Goal: Transaction & Acquisition: Book appointment/travel/reservation

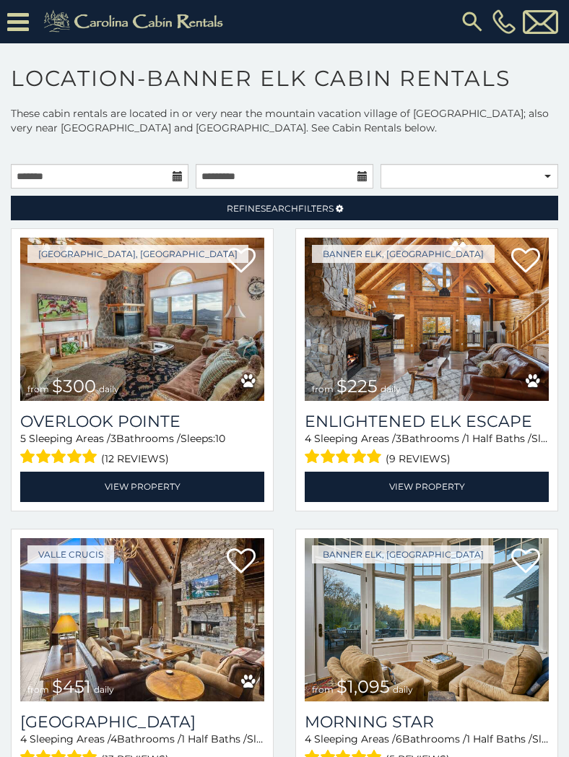
click at [18, 25] on icon at bounding box center [18, 21] width 22 height 25
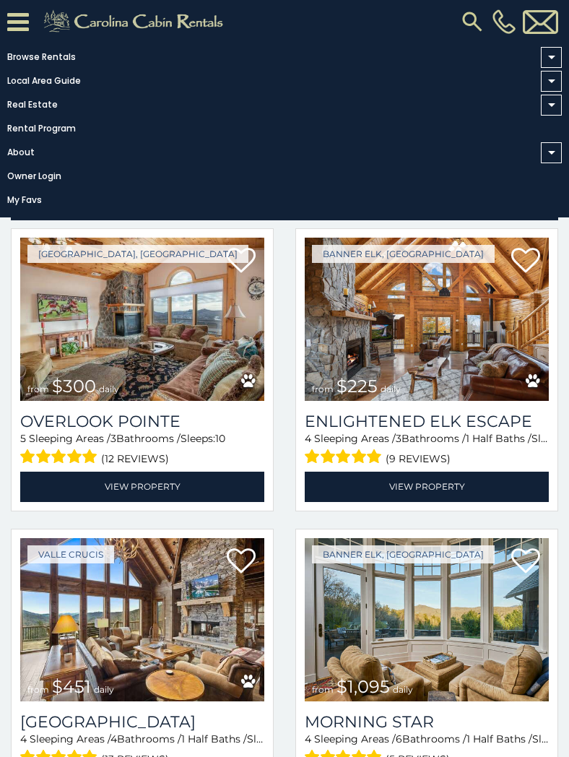
click at [66, 51] on link "Browse Rentals" at bounding box center [281, 57] width 562 height 20
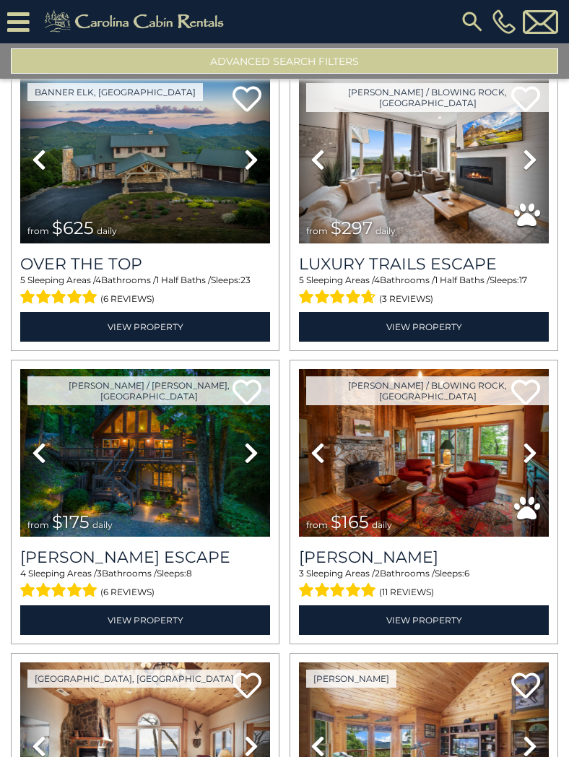
click at [369, 66] on button "Advanced Search Filters" at bounding box center [284, 60] width 547 height 25
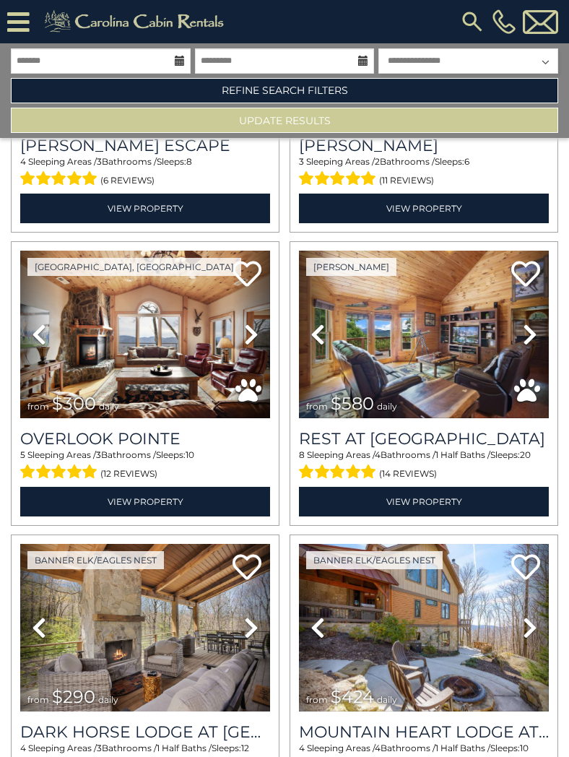
scroll to position [505, 0]
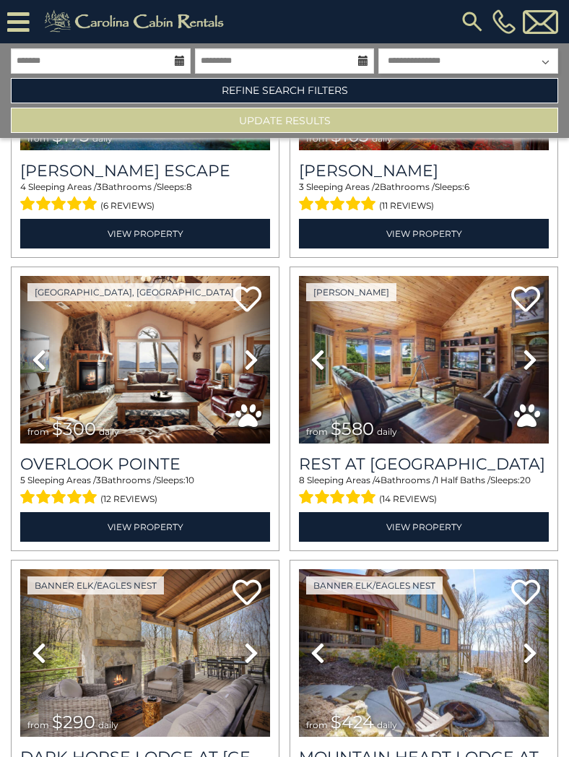
click at [347, 95] on link "Refine Search Filters" at bounding box center [284, 90] width 547 height 25
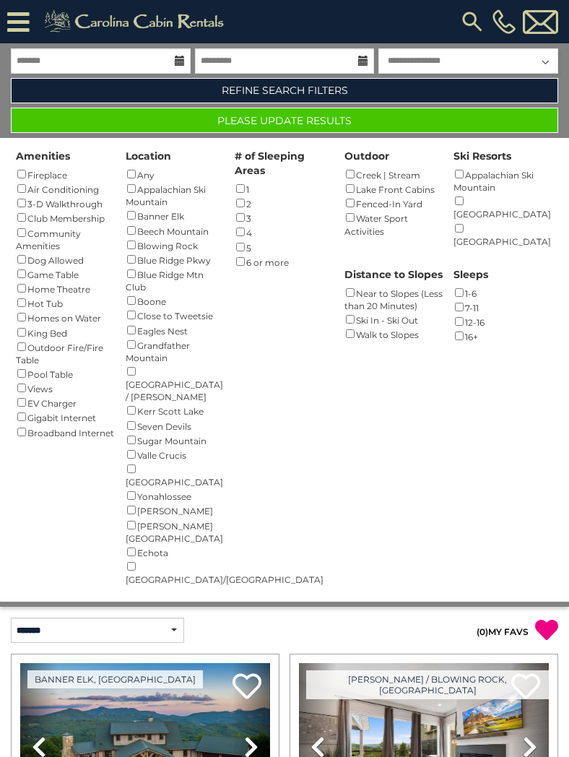
click at [333, 116] on button "Please Update Results" at bounding box center [284, 120] width 547 height 25
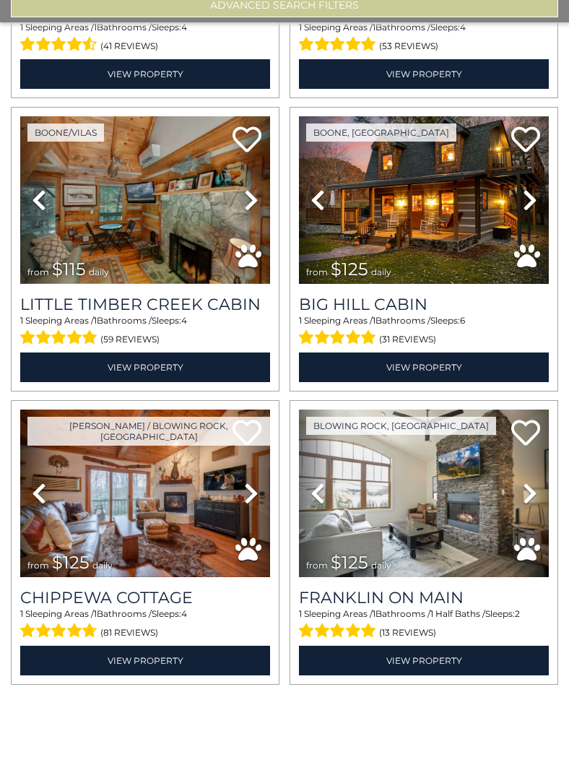
scroll to position [73, 0]
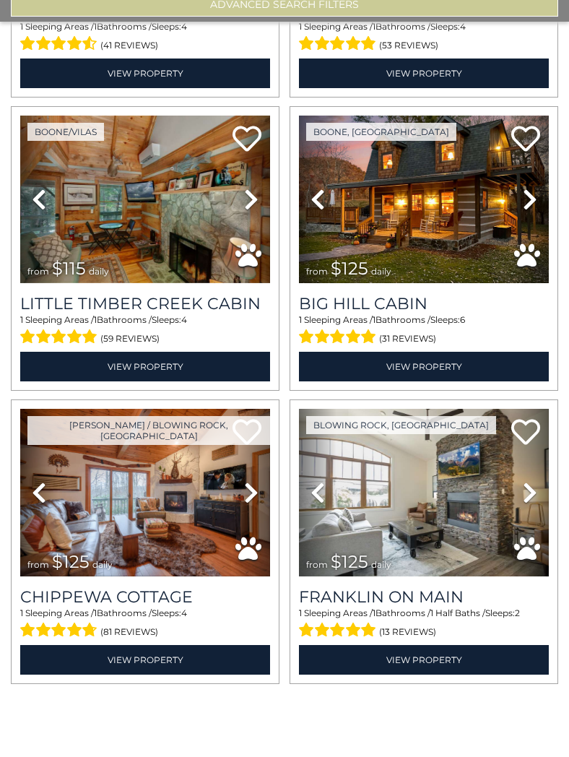
click at [198, 466] on img at bounding box center [145, 550] width 250 height 168
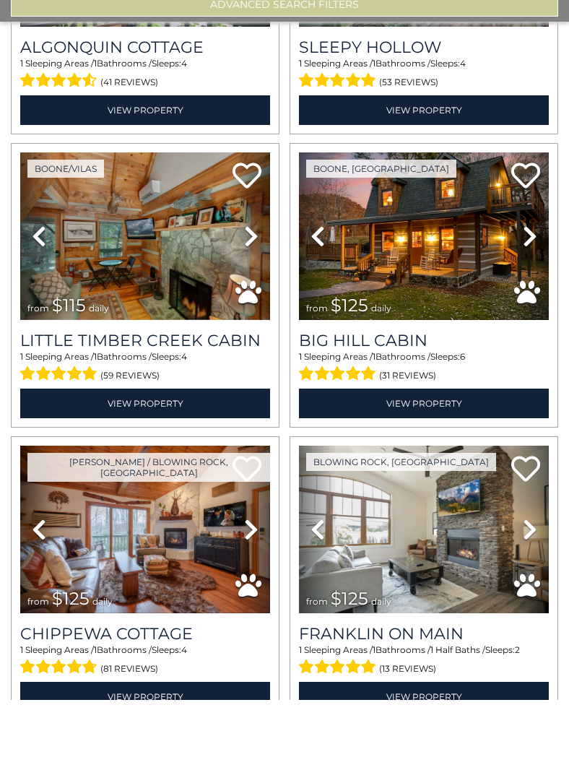
scroll to position [511, 0]
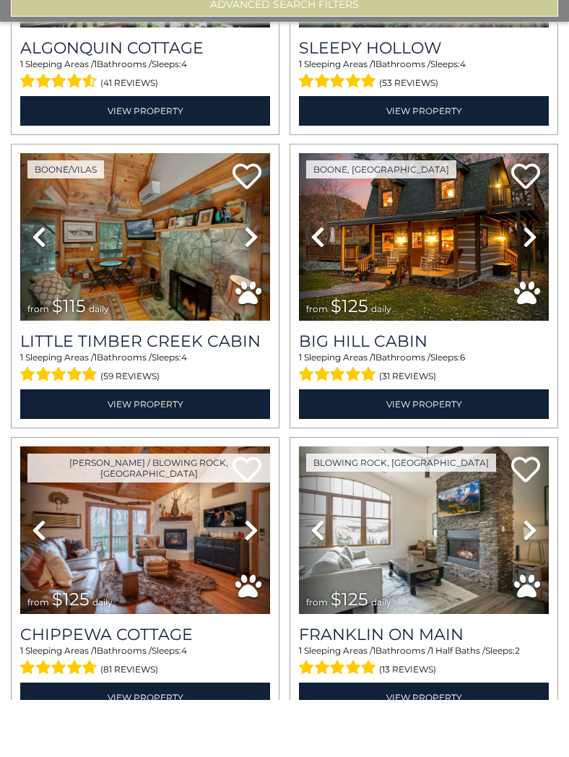
click at [196, 210] on img at bounding box center [145, 294] width 250 height 168
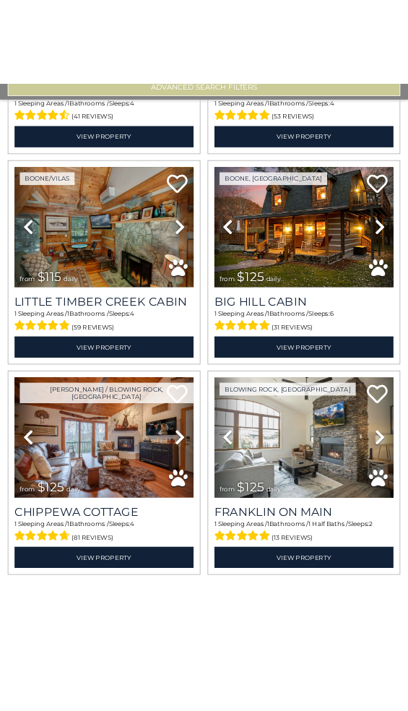
scroll to position [0, 0]
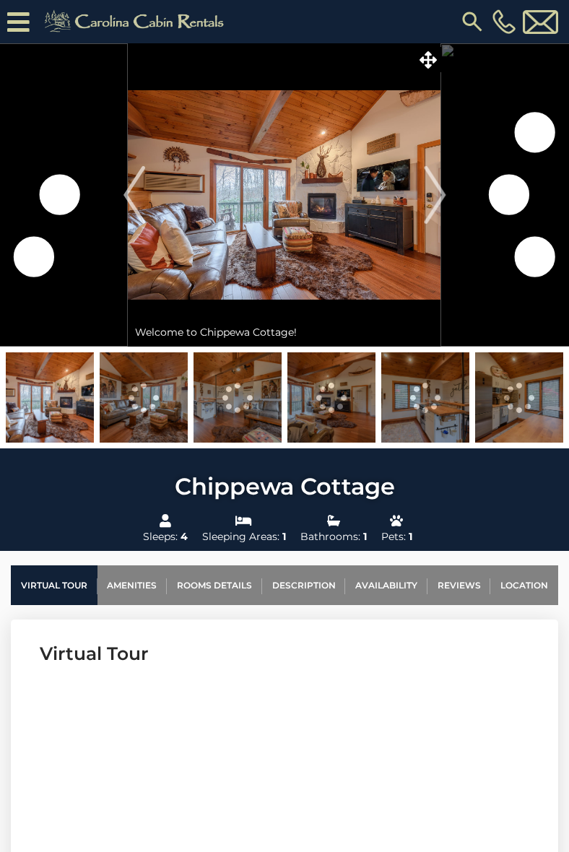
click at [441, 191] on img "Next" at bounding box center [435, 195] width 22 height 58
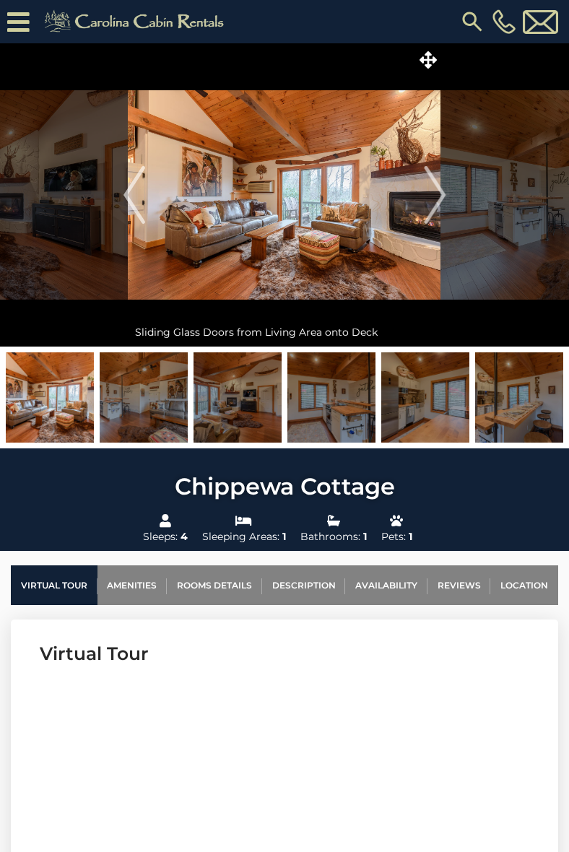
click at [445, 191] on img "Next" at bounding box center [435, 195] width 22 height 58
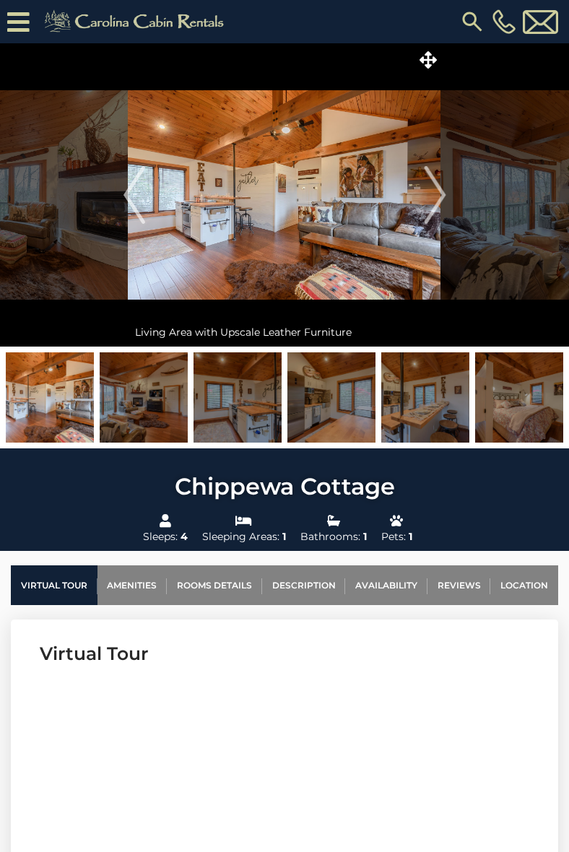
click at [436, 180] on img "Next" at bounding box center [435, 195] width 22 height 58
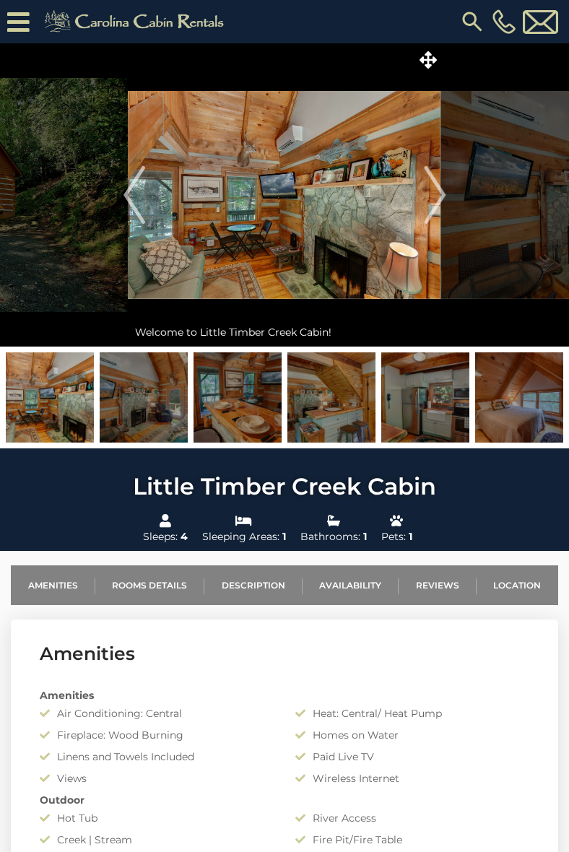
click at [443, 191] on img "Next" at bounding box center [435, 195] width 22 height 58
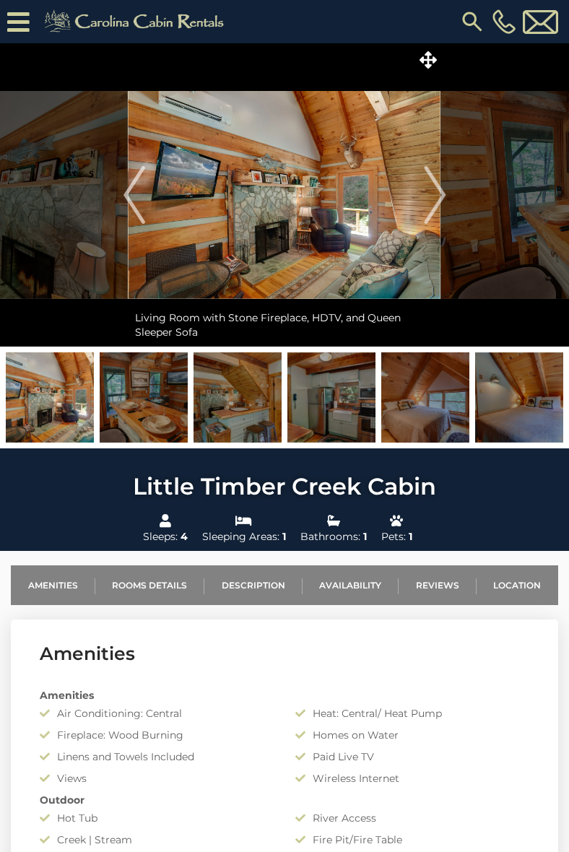
click at [445, 188] on img "Next" at bounding box center [435, 195] width 22 height 58
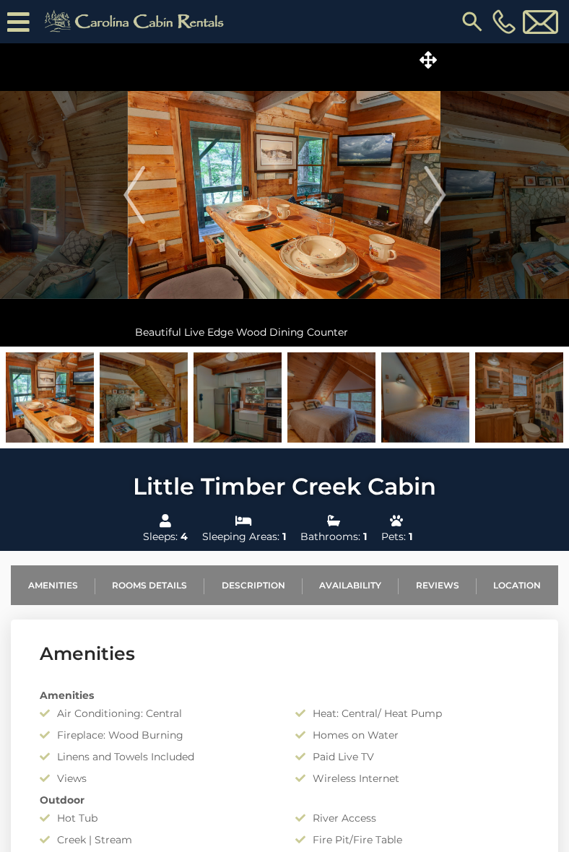
click at [444, 185] on img "Next" at bounding box center [435, 195] width 22 height 58
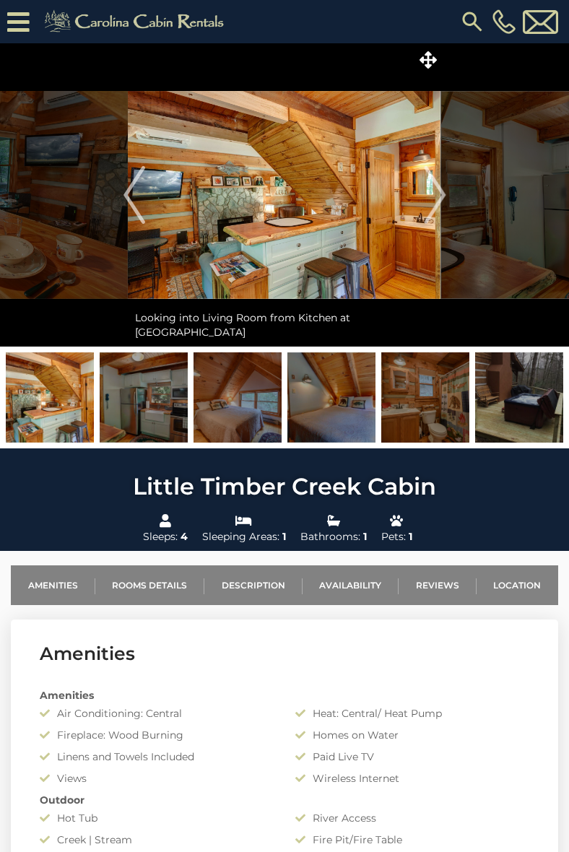
click at [441, 190] on img "Next" at bounding box center [435, 195] width 22 height 58
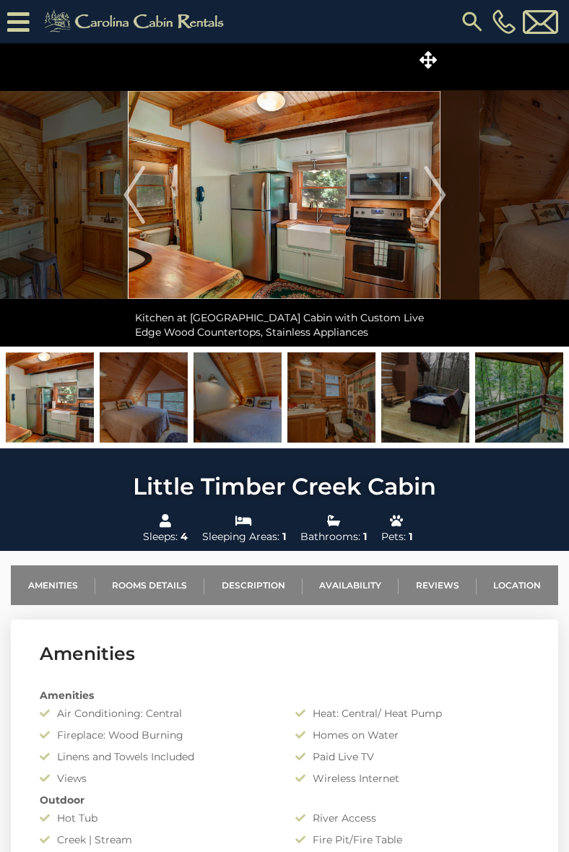
click at [438, 191] on img "Next" at bounding box center [435, 195] width 22 height 58
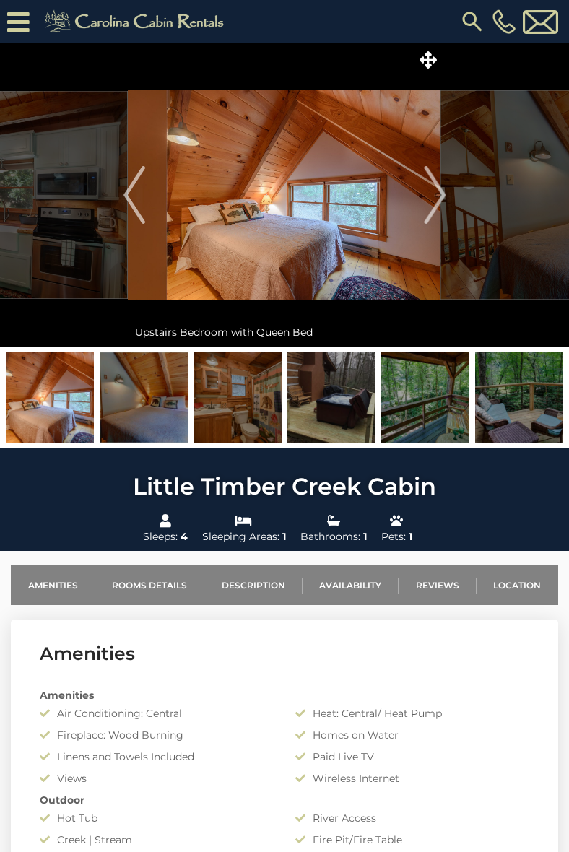
click at [443, 190] on img "Next" at bounding box center [435, 195] width 22 height 58
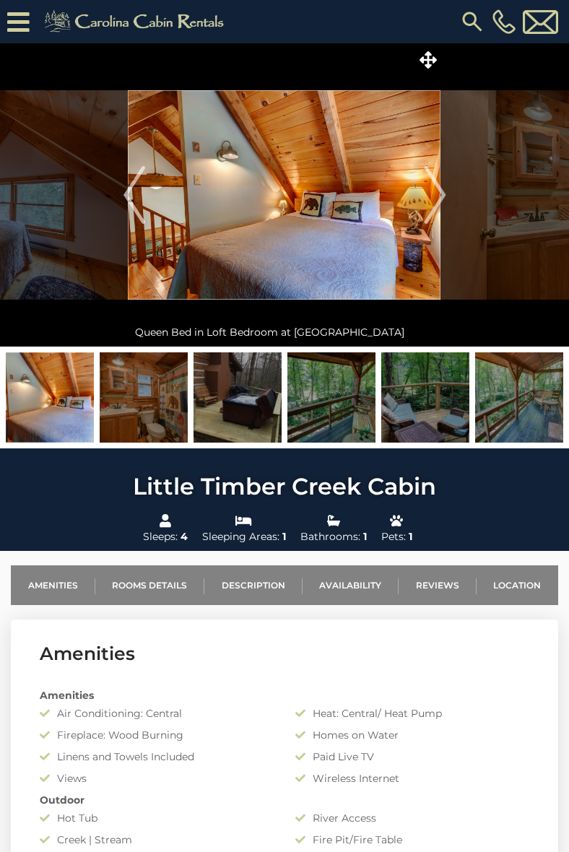
click at [441, 191] on img "Next" at bounding box center [435, 195] width 22 height 58
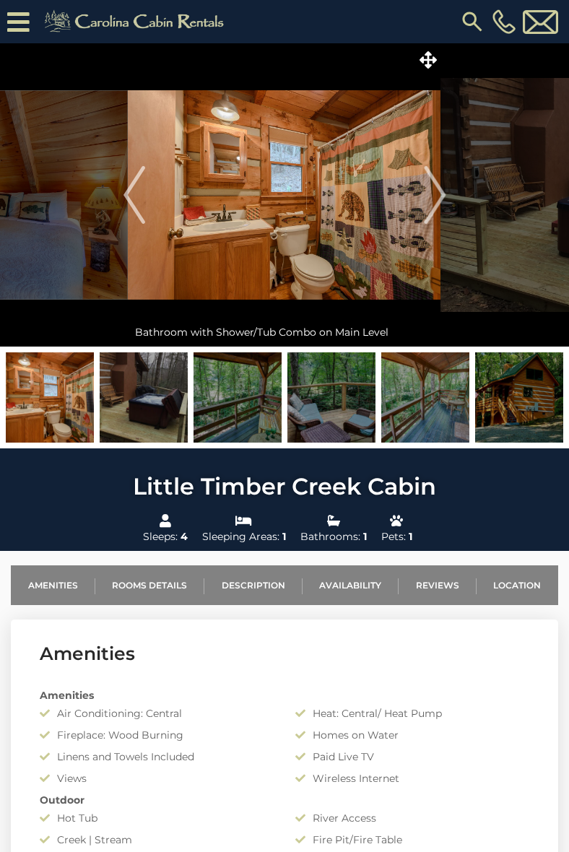
click at [442, 196] on img "Next" at bounding box center [435, 195] width 22 height 58
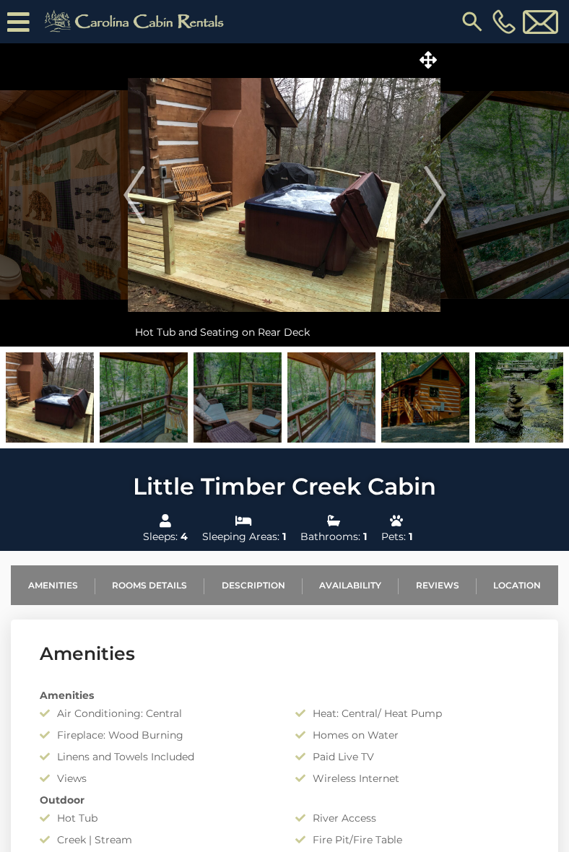
click at [436, 204] on img "Next" at bounding box center [435, 195] width 22 height 58
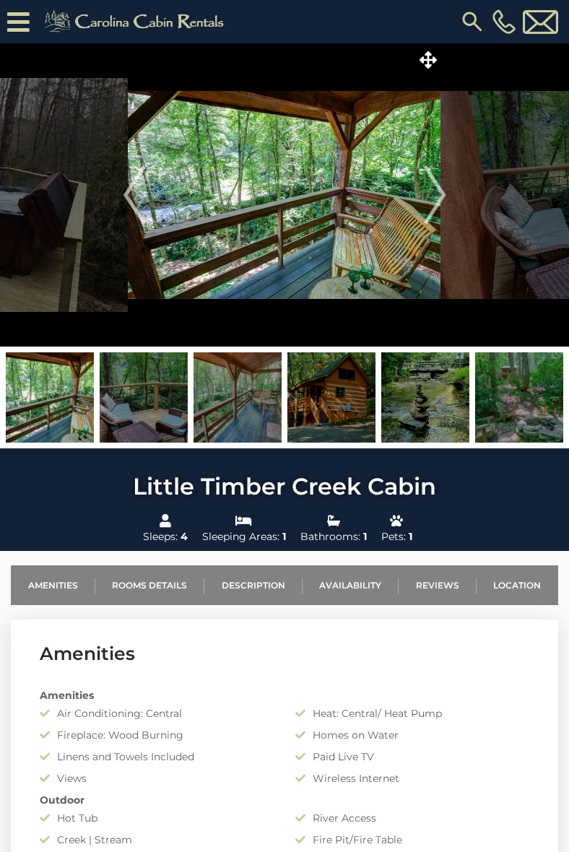
click at [444, 185] on img "Next" at bounding box center [435, 195] width 22 height 58
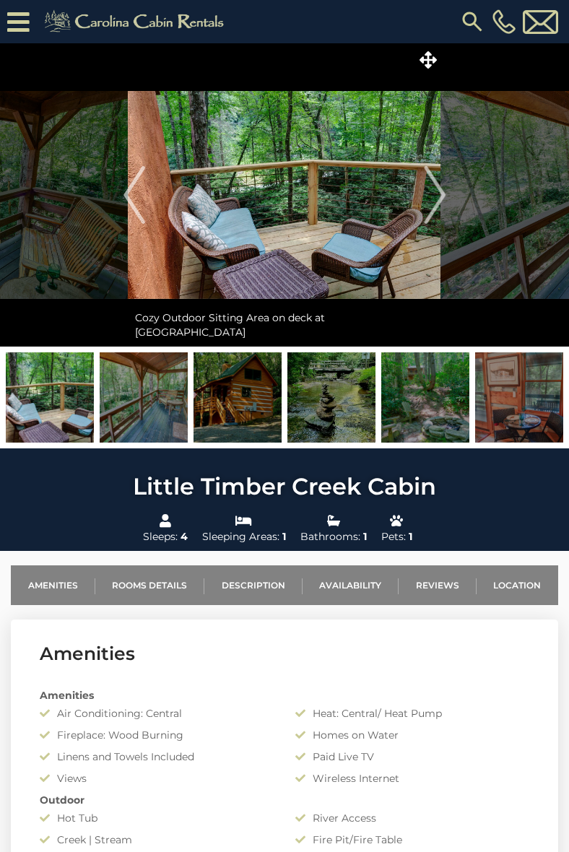
click at [442, 191] on img "Next" at bounding box center [435, 195] width 22 height 58
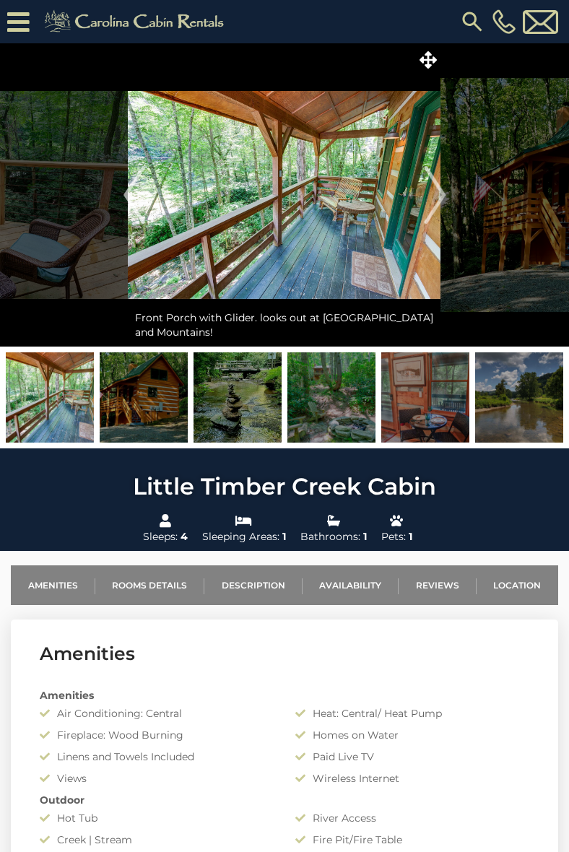
click at [443, 203] on img "Next" at bounding box center [435, 195] width 22 height 58
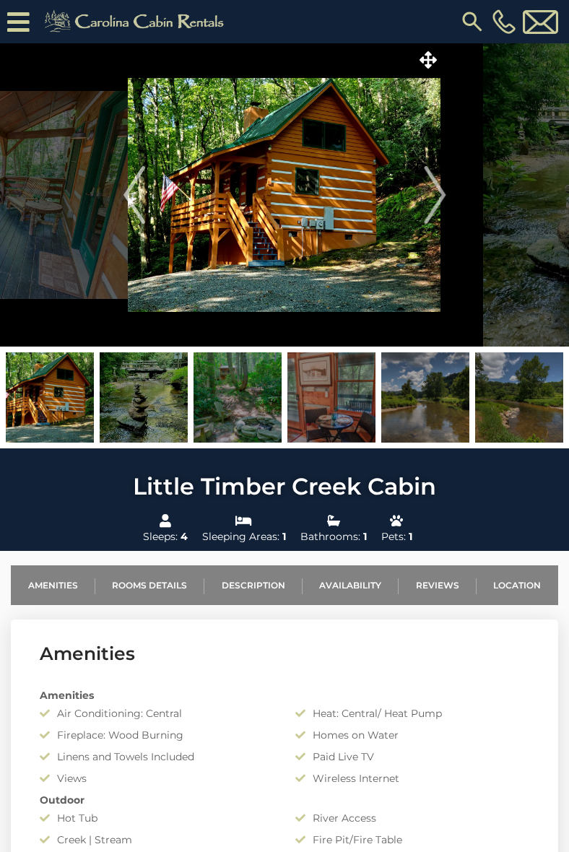
click at [440, 190] on img "Next" at bounding box center [435, 195] width 22 height 58
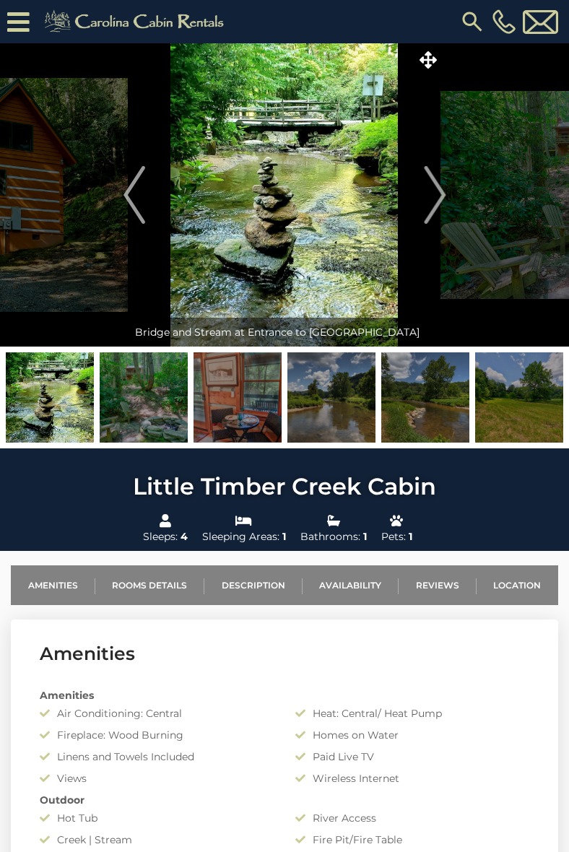
click at [444, 194] on img "Next" at bounding box center [435, 195] width 22 height 58
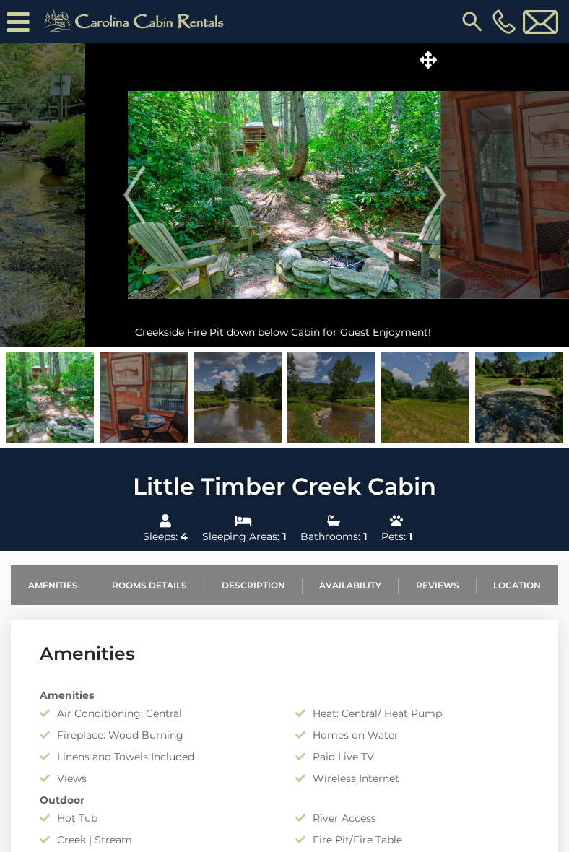
click at [446, 199] on img "Next" at bounding box center [435, 195] width 22 height 58
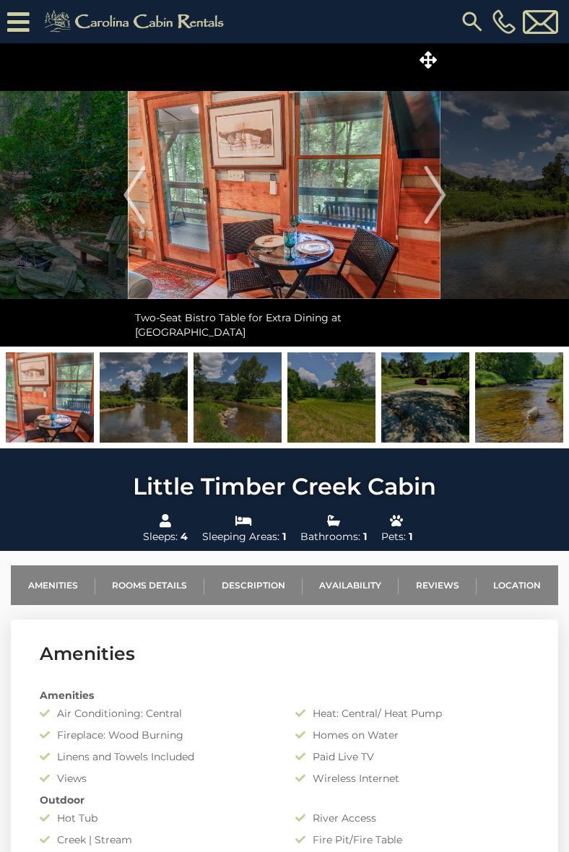
click at [441, 204] on img "Next" at bounding box center [435, 195] width 22 height 58
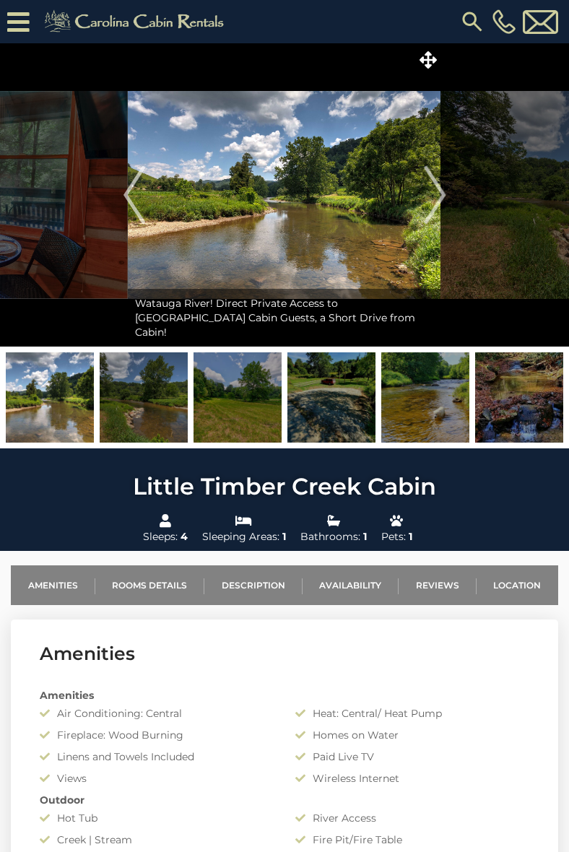
click at [440, 195] on img "Next" at bounding box center [435, 195] width 22 height 58
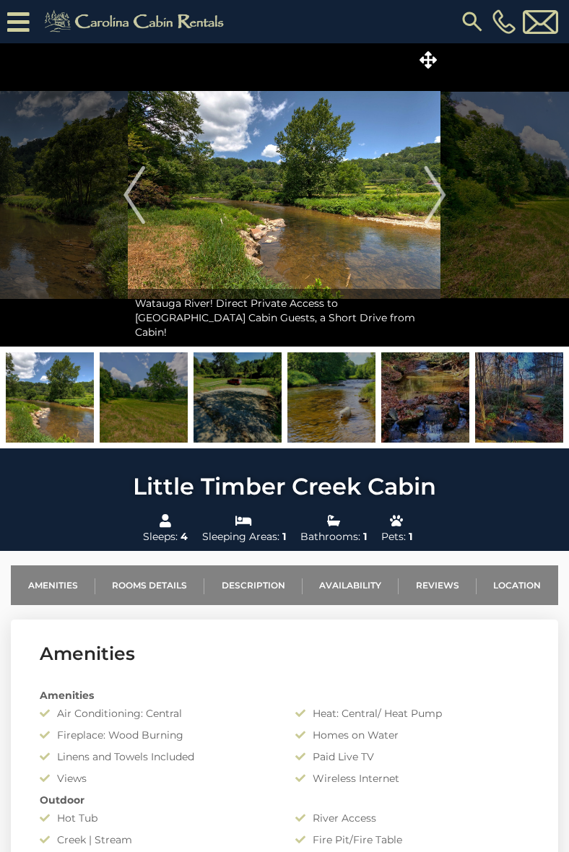
click at [439, 194] on img "Next" at bounding box center [435, 195] width 22 height 58
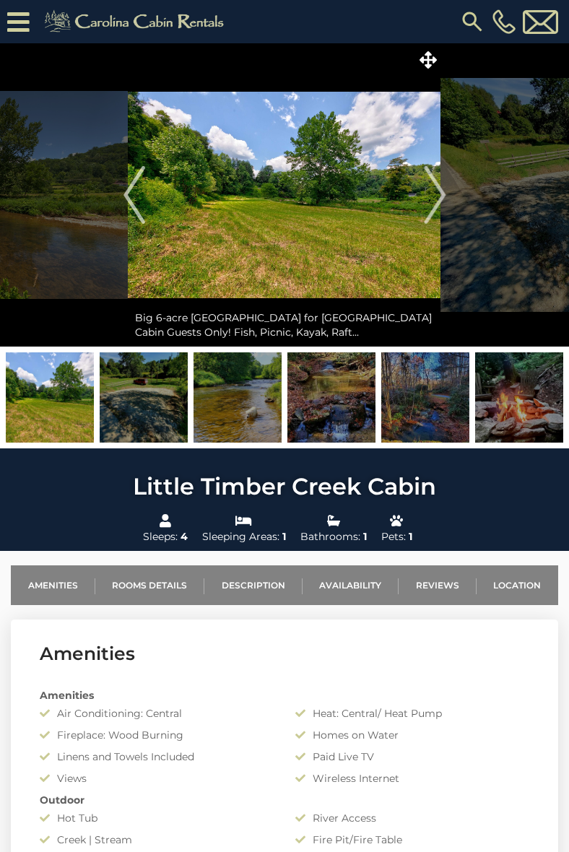
click at [437, 197] on img "Next" at bounding box center [435, 195] width 22 height 58
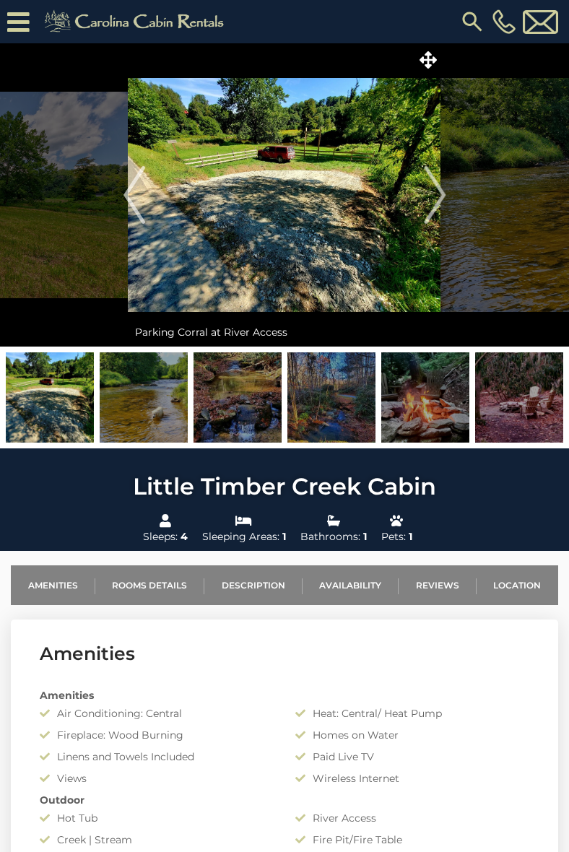
click at [441, 189] on img "Next" at bounding box center [435, 195] width 22 height 58
